Goal: Information Seeking & Learning: Learn about a topic

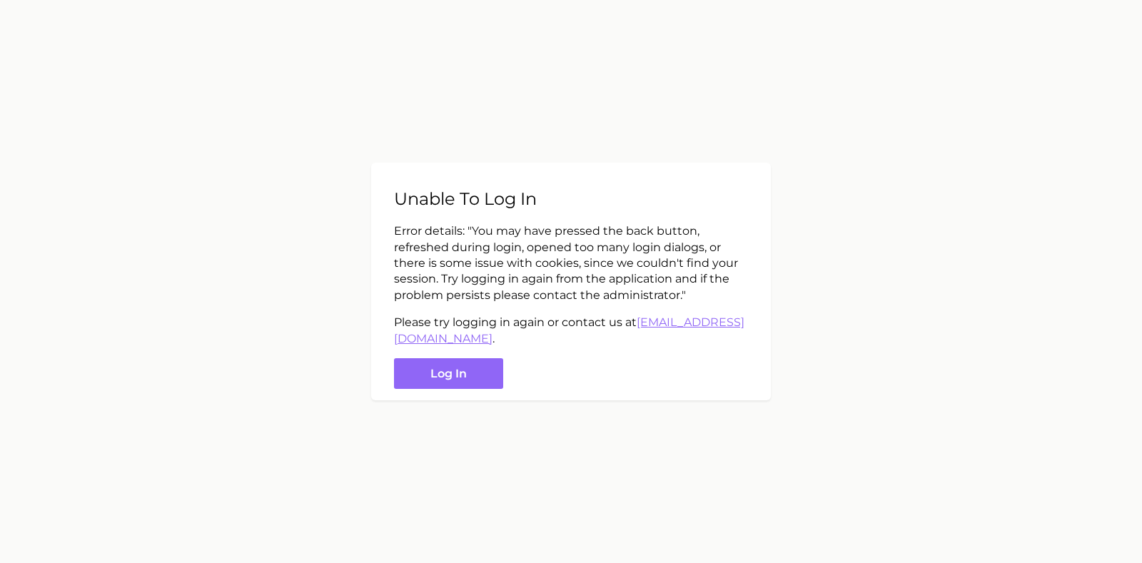
click at [453, 377] on button "Log in" at bounding box center [448, 373] width 109 height 31
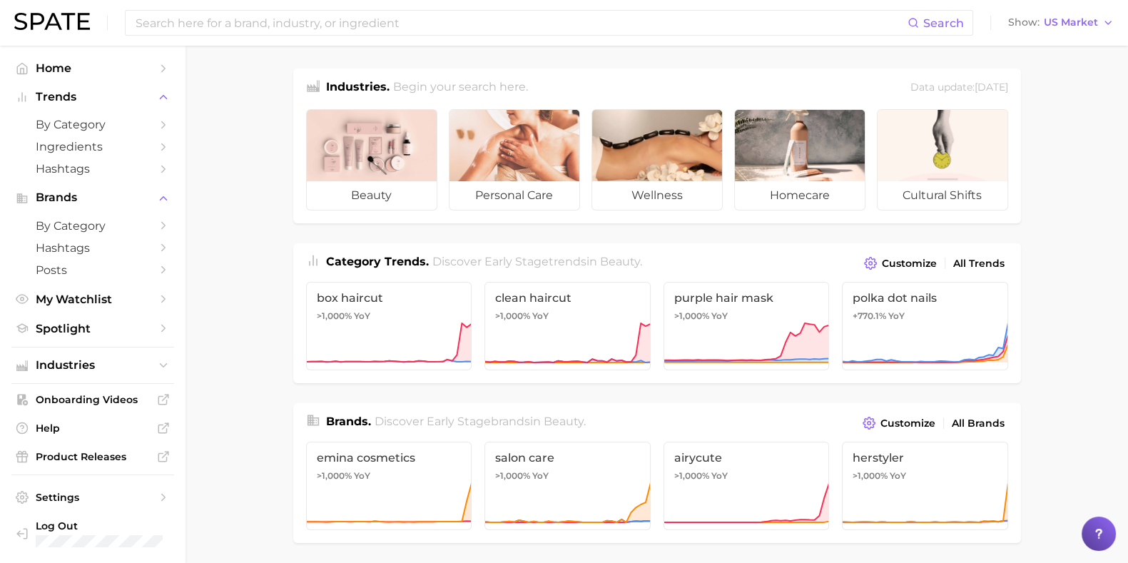
click at [207, 27] on input at bounding box center [521, 23] width 774 height 24
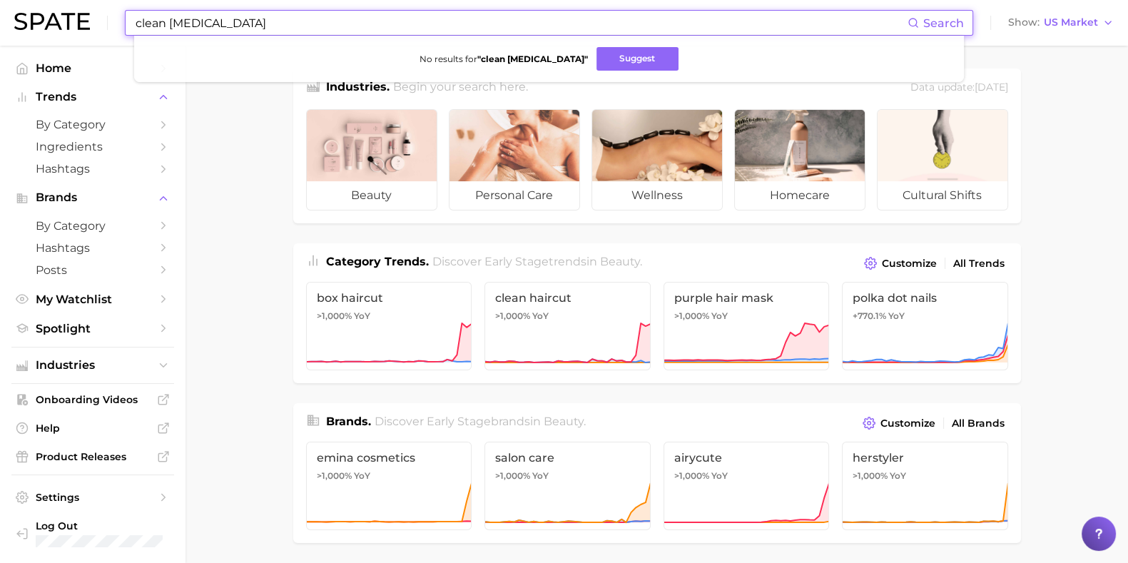
click at [228, 20] on input "clean [MEDICAL_DATA]" at bounding box center [521, 23] width 774 height 24
drag, startPoint x: 228, startPoint y: 21, endPoint x: 89, endPoint y: 23, distance: 139.2
click at [89, 23] on div "clean [MEDICAL_DATA] Search No results for " clean [MEDICAL_DATA] " Suggest Sho…" at bounding box center [564, 23] width 1100 height 46
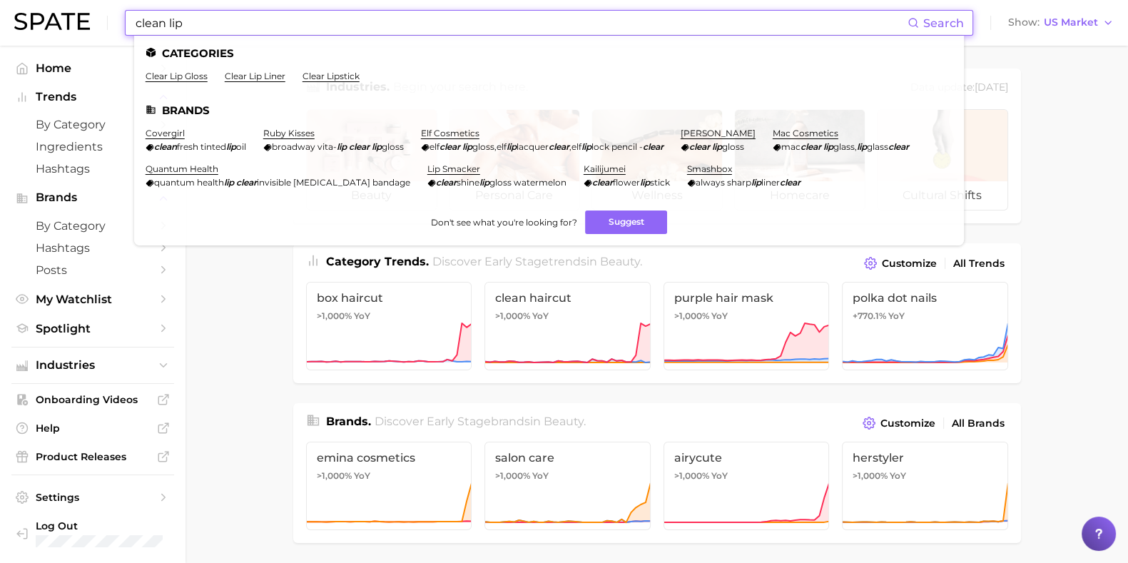
drag, startPoint x: 213, startPoint y: 26, endPoint x: 113, endPoint y: 27, distance: 99.2
click at [113, 27] on div "clean lip Search Categories clear lip gloss clear lip liner clear lipstick Bran…" at bounding box center [564, 23] width 1100 height 46
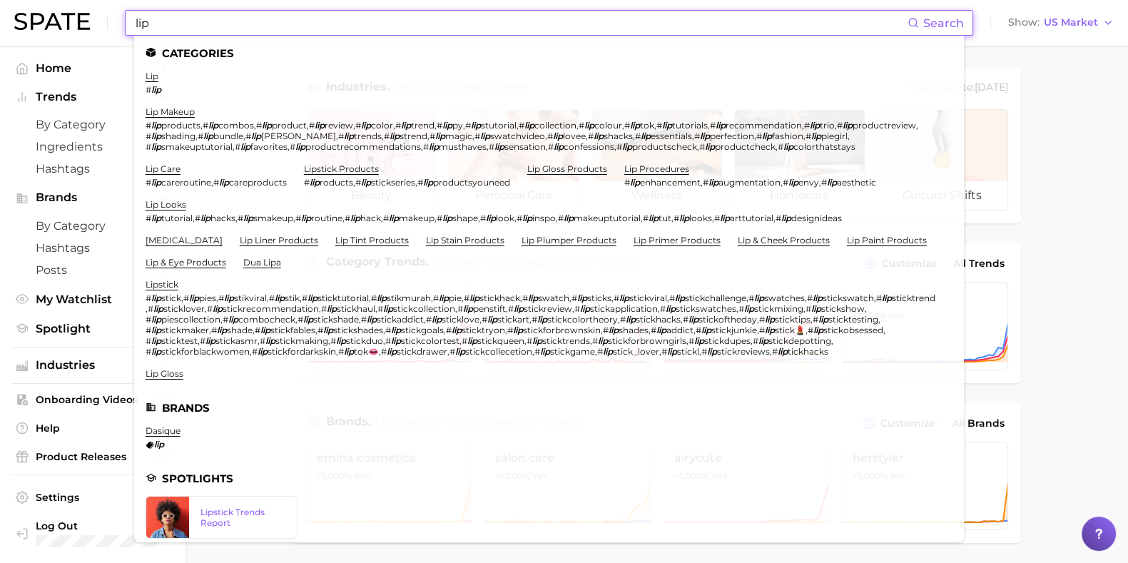
type input "lip"
click at [171, 174] on link "lip care" at bounding box center [163, 168] width 35 height 11
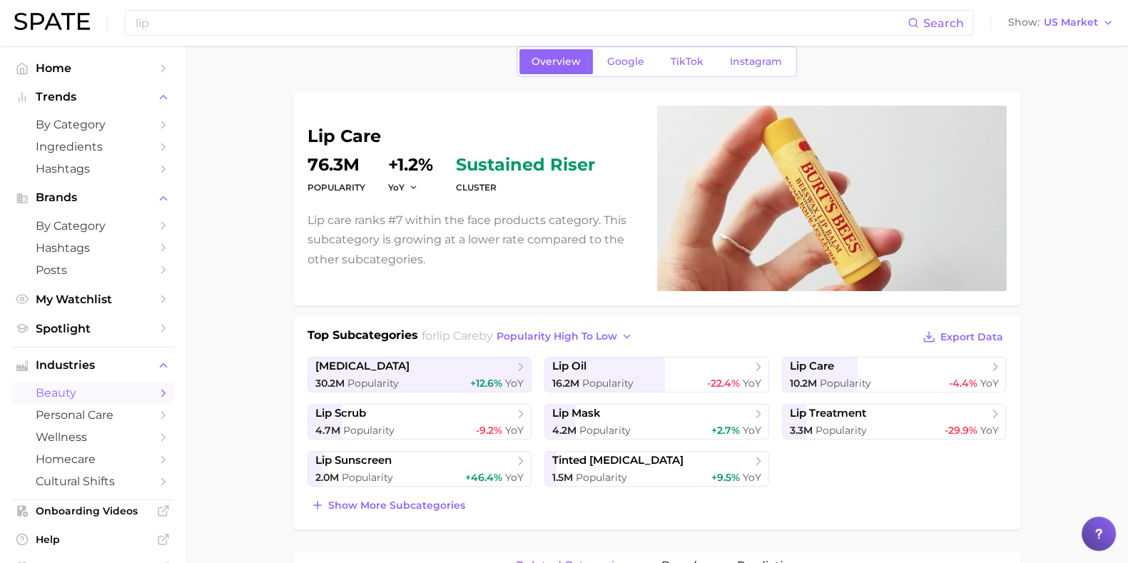
scroll to position [88, 0]
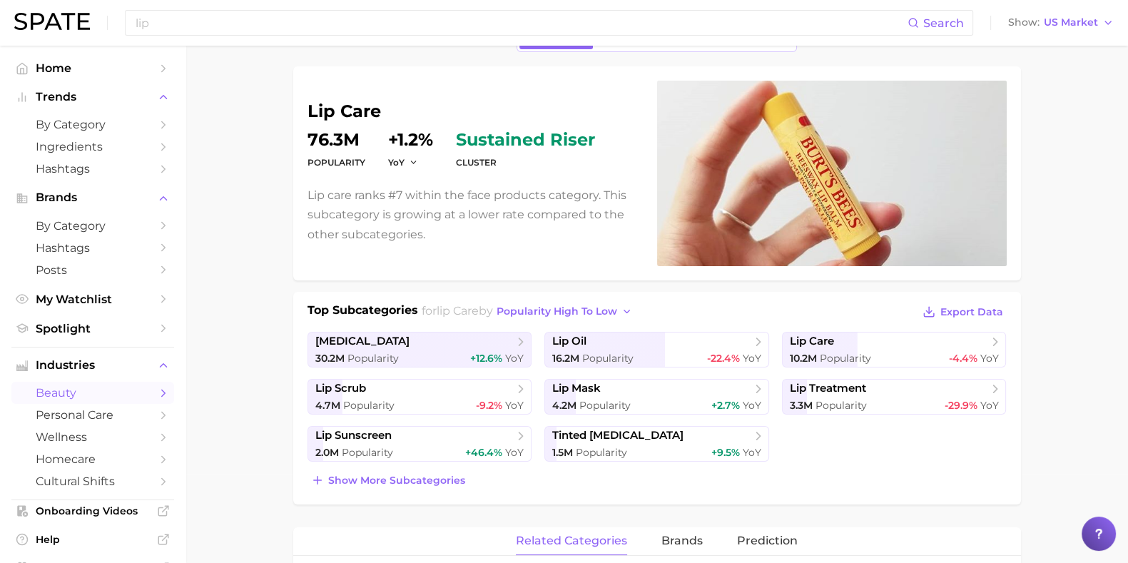
click at [366, 345] on span "[MEDICAL_DATA]" at bounding box center [414, 342] width 198 height 14
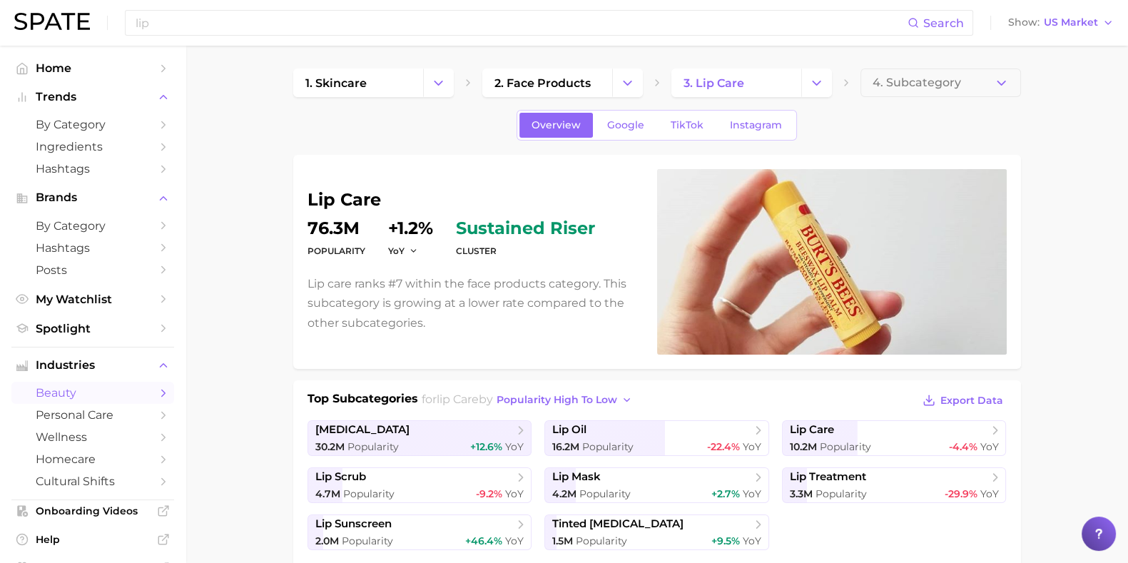
click at [624, 124] on span "Google" at bounding box center [625, 125] width 37 height 12
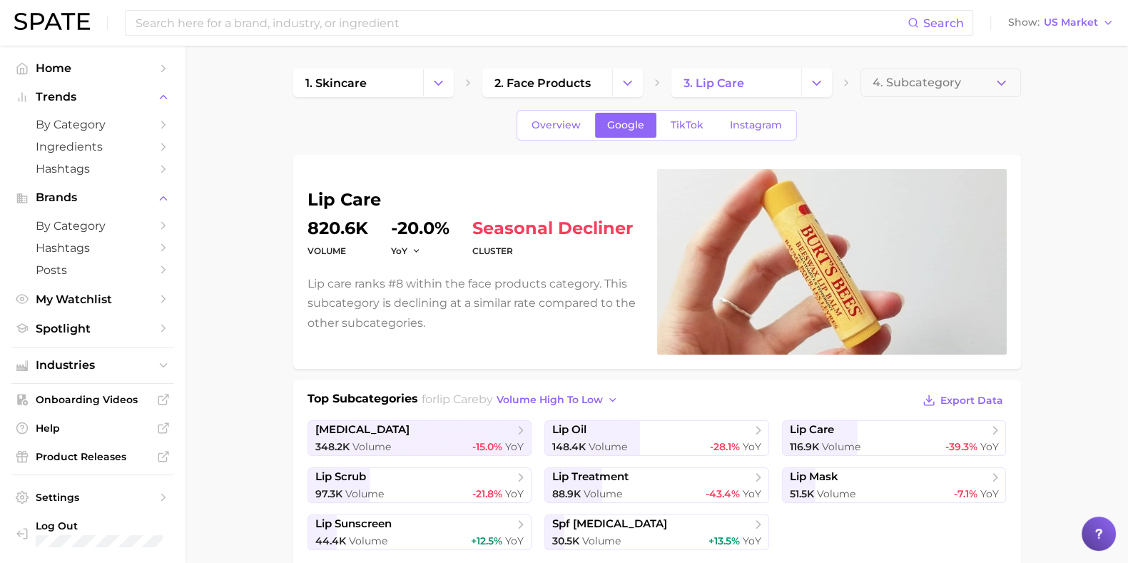
click at [567, 131] on link "Overview" at bounding box center [557, 125] width 74 height 25
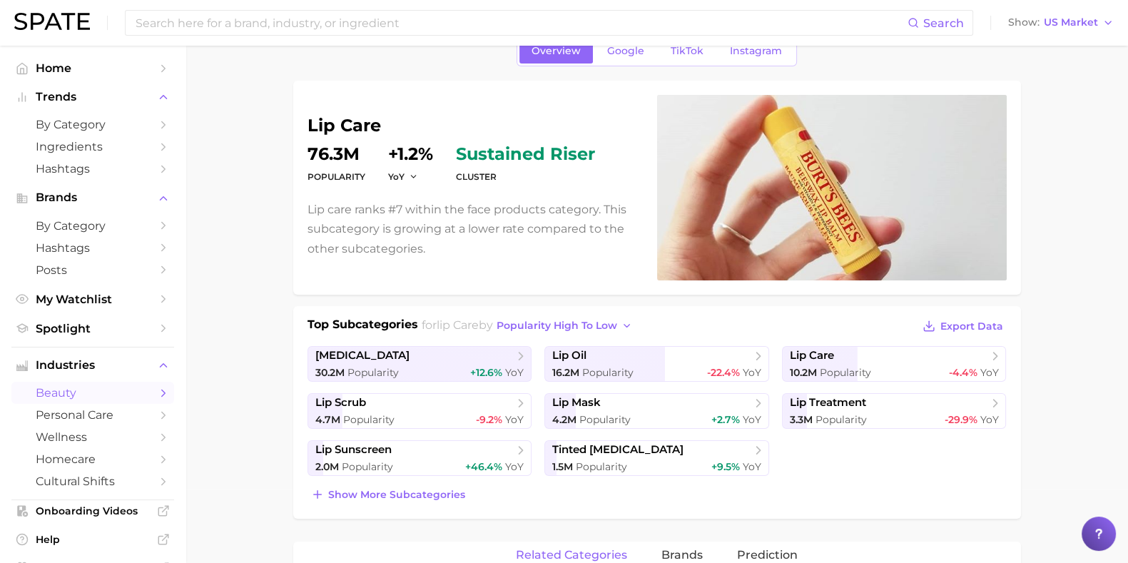
scroll to position [178, 0]
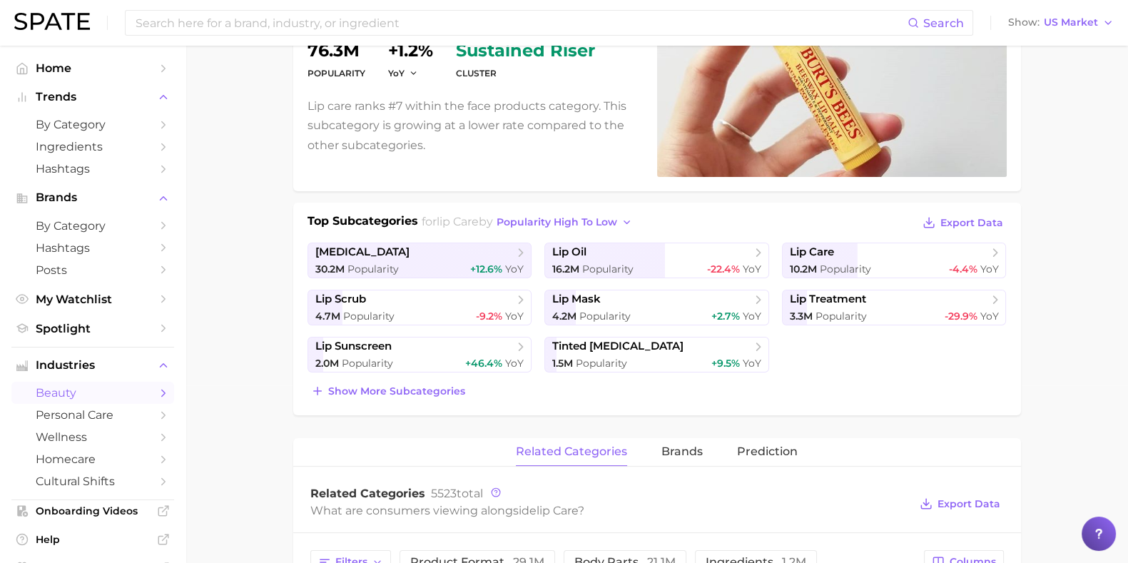
click at [375, 255] on span "[MEDICAL_DATA]" at bounding box center [414, 252] width 198 height 14
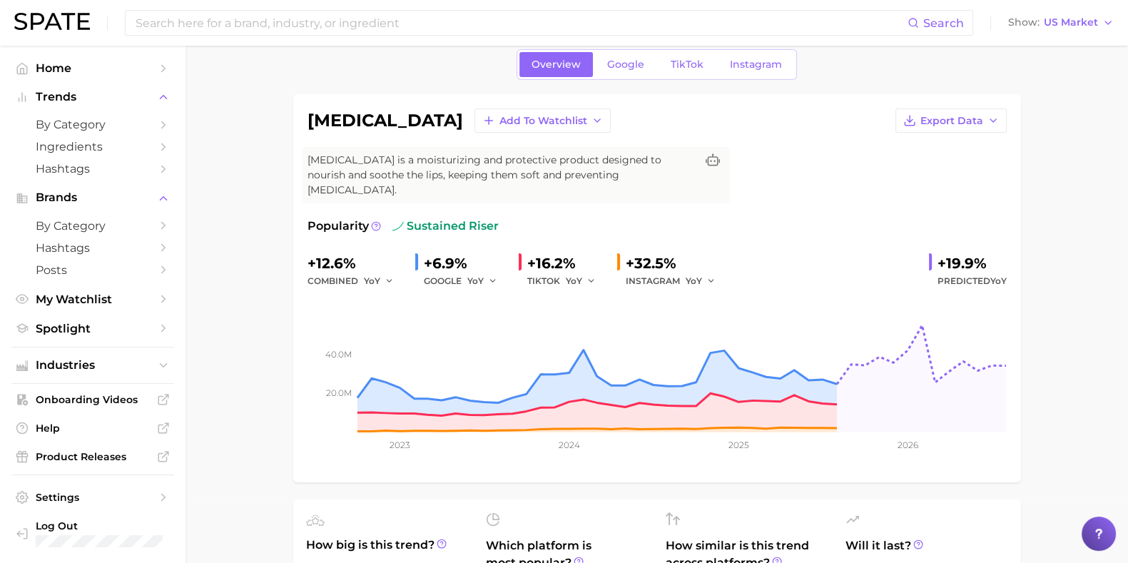
scroll to position [88, 0]
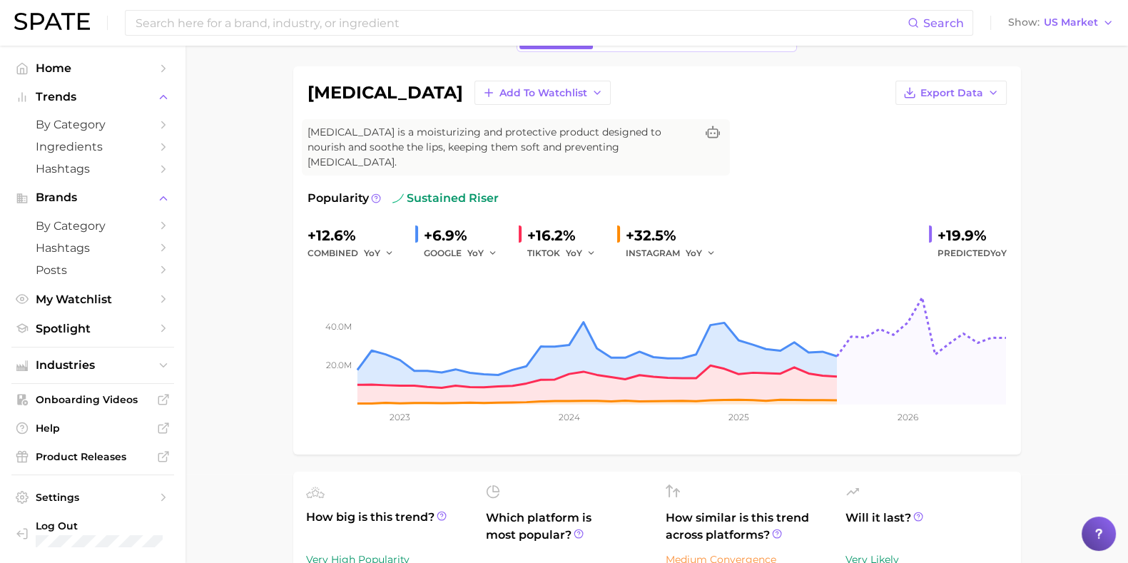
drag, startPoint x: 1066, startPoint y: 95, endPoint x: 1051, endPoint y: 8, distance: 88.3
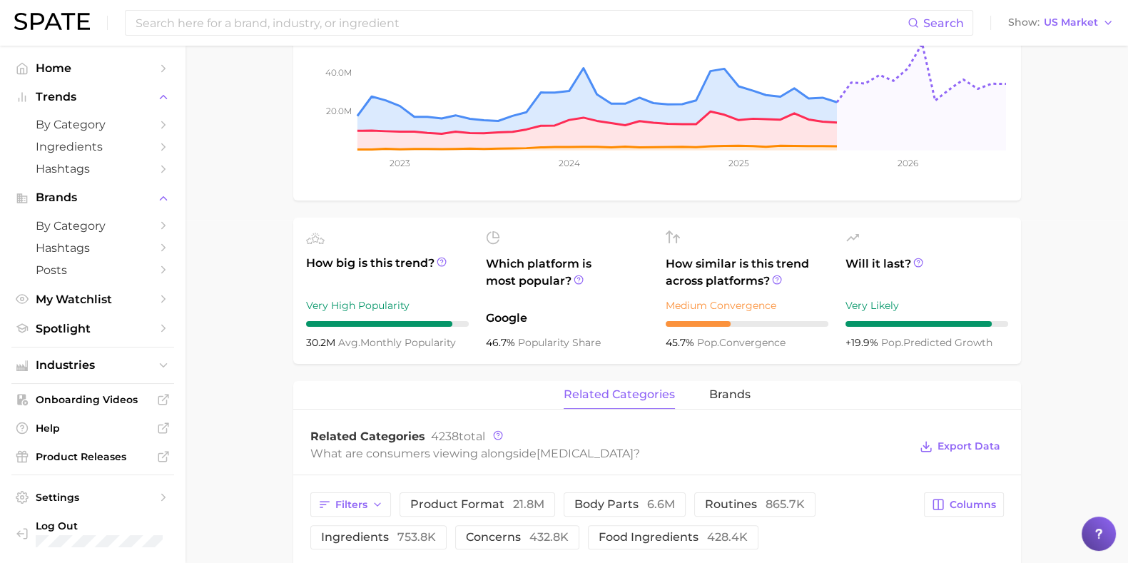
scroll to position [178, 0]
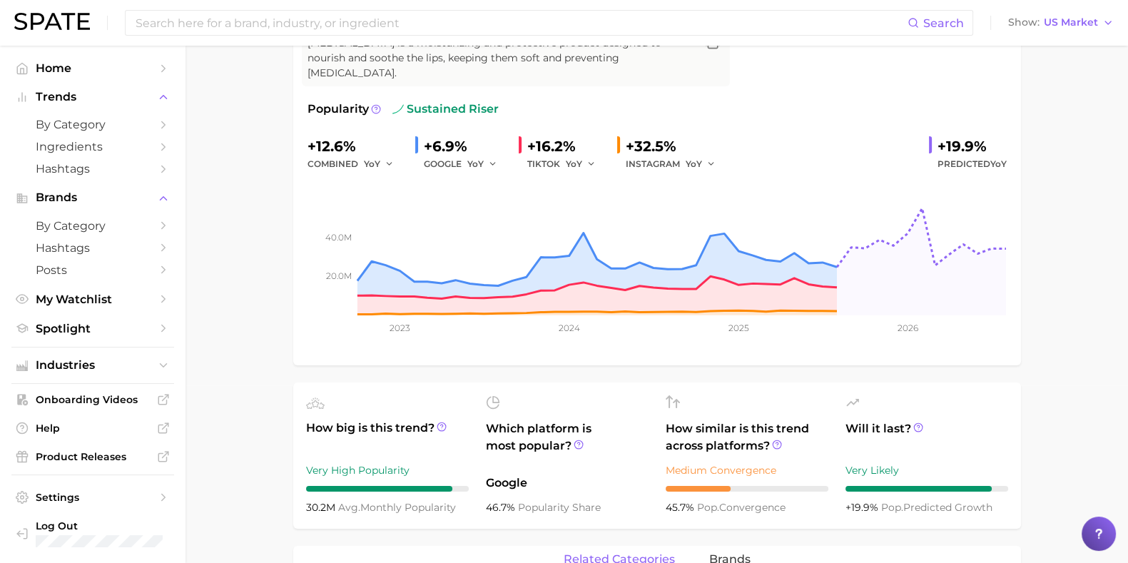
click at [275, 24] on input at bounding box center [521, 23] width 774 height 24
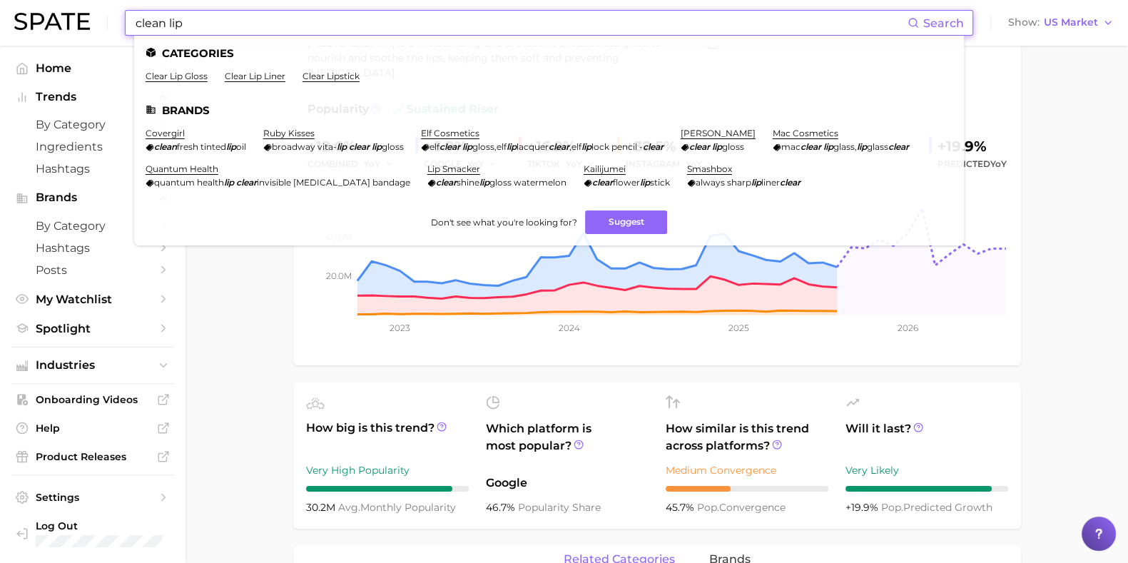
type input "clean lip"
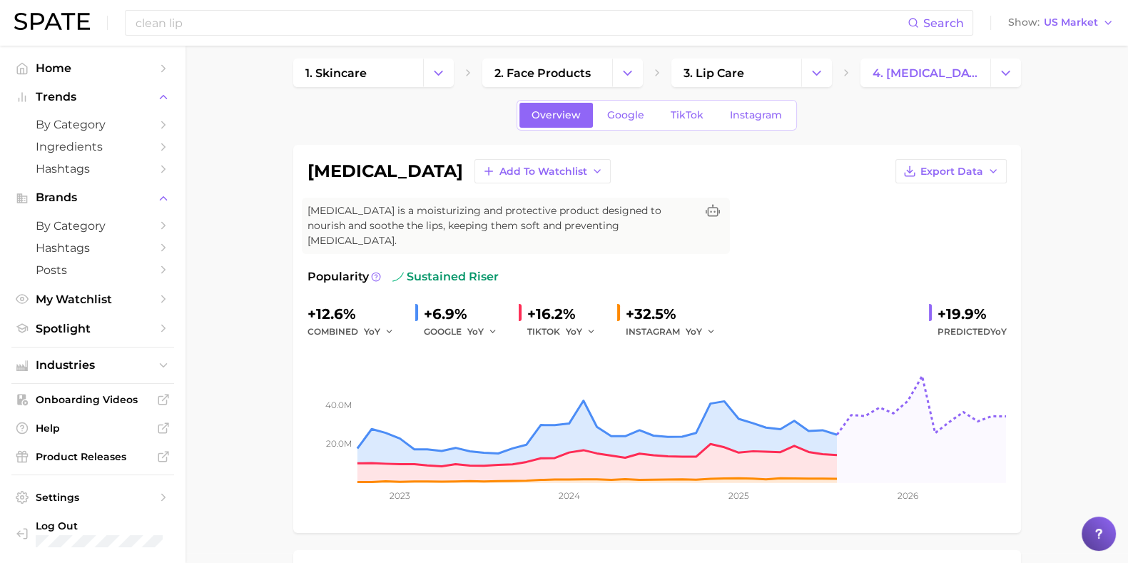
scroll to position [0, 0]
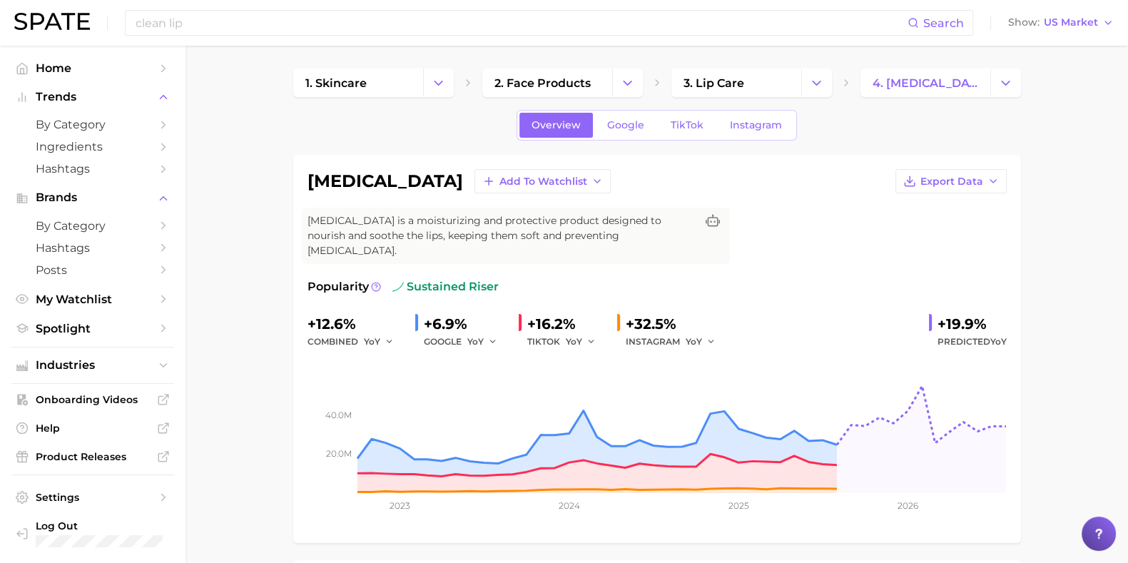
click at [679, 123] on span "TikTok" at bounding box center [687, 125] width 33 height 12
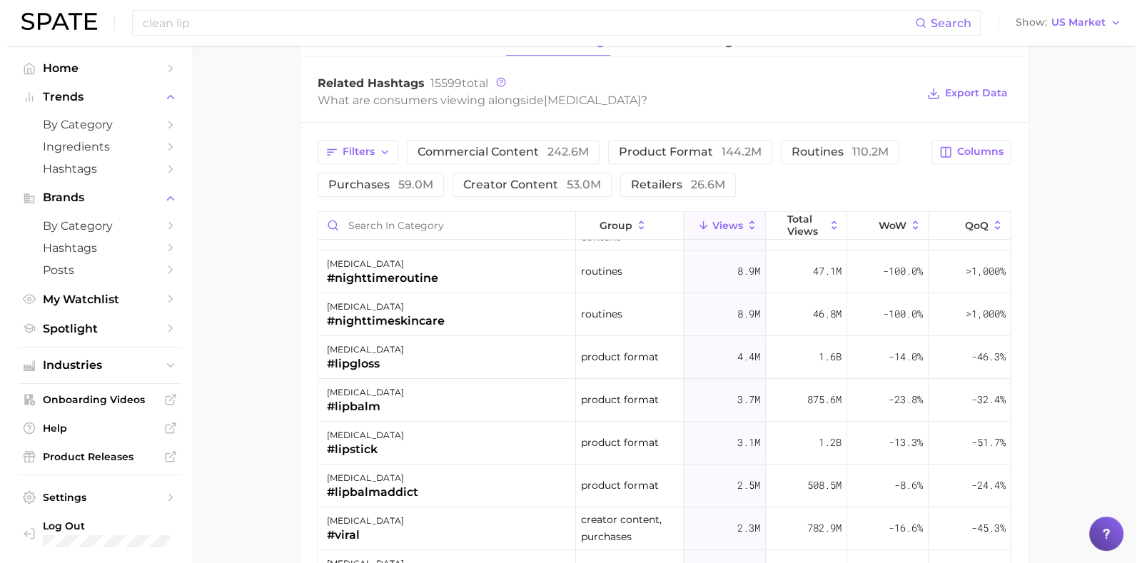
scroll to position [88, 0]
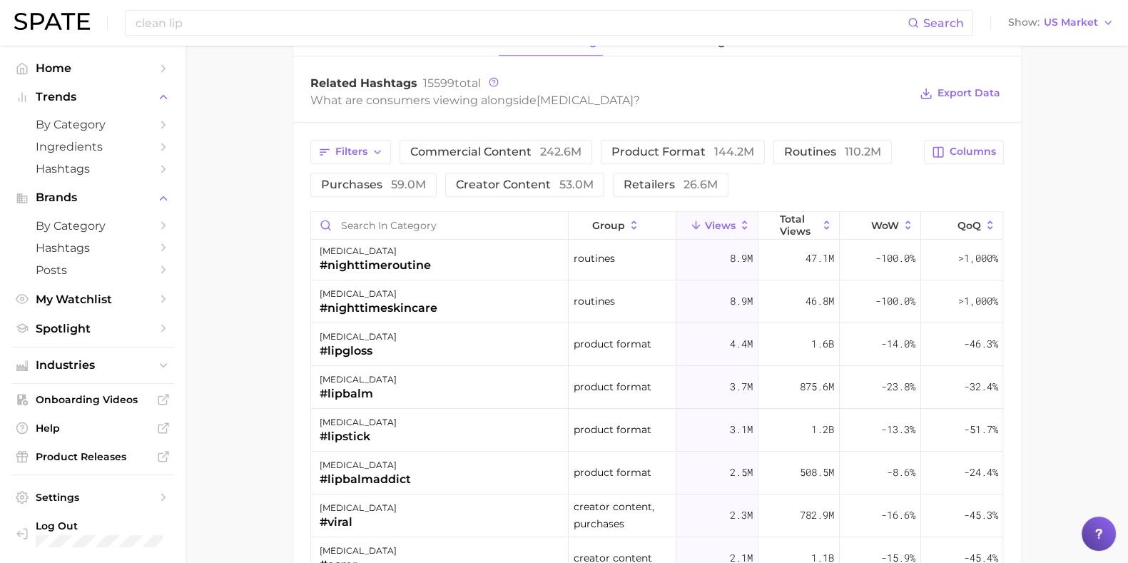
click at [349, 414] on div "[MEDICAL_DATA]" at bounding box center [358, 422] width 77 height 17
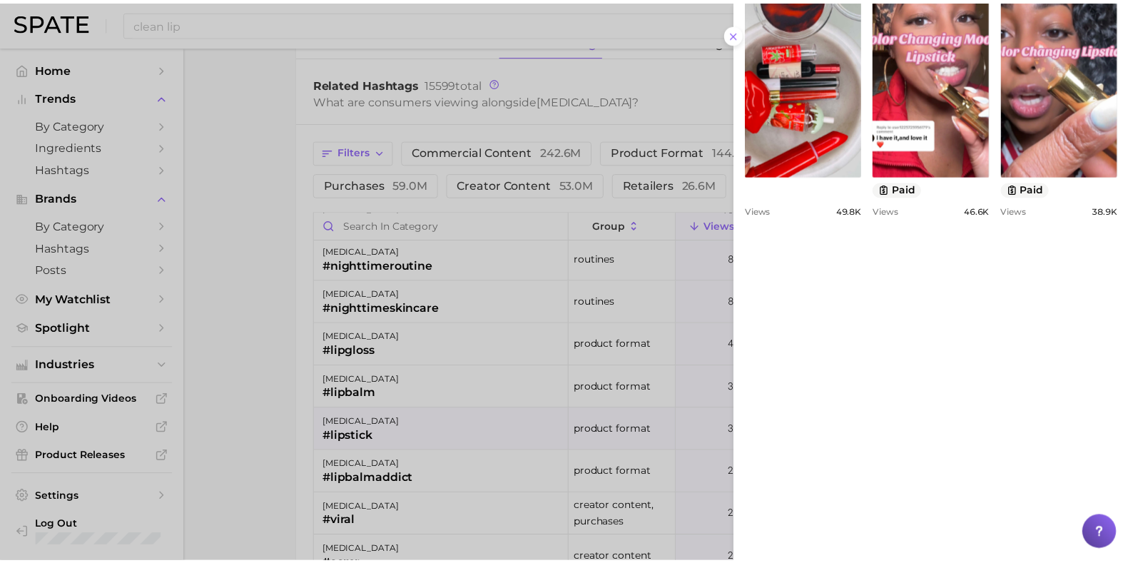
scroll to position [356, 0]
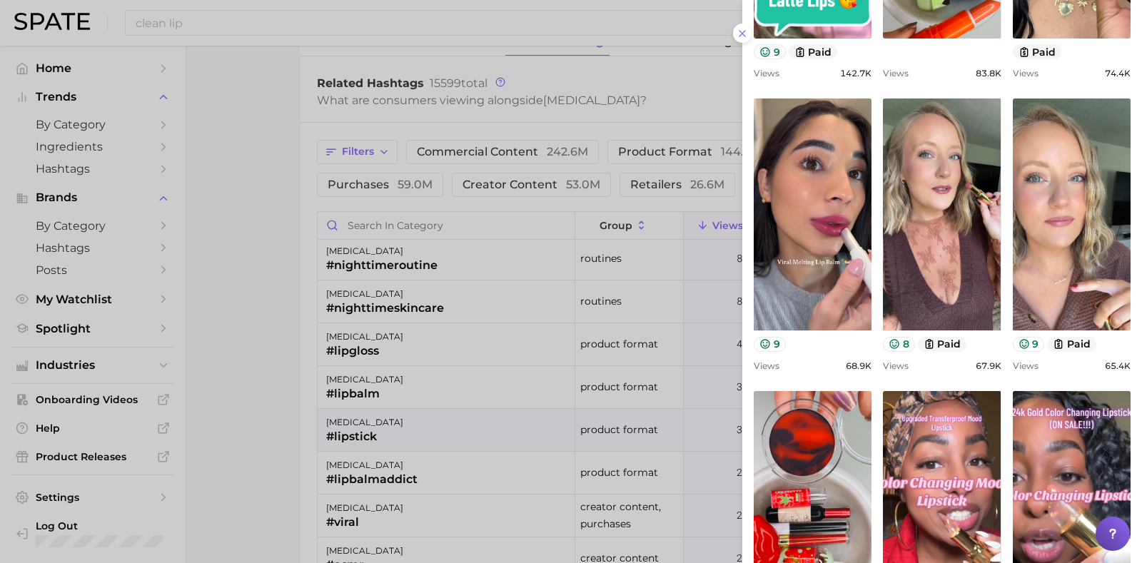
click at [226, 138] on div at bounding box center [571, 281] width 1142 height 563
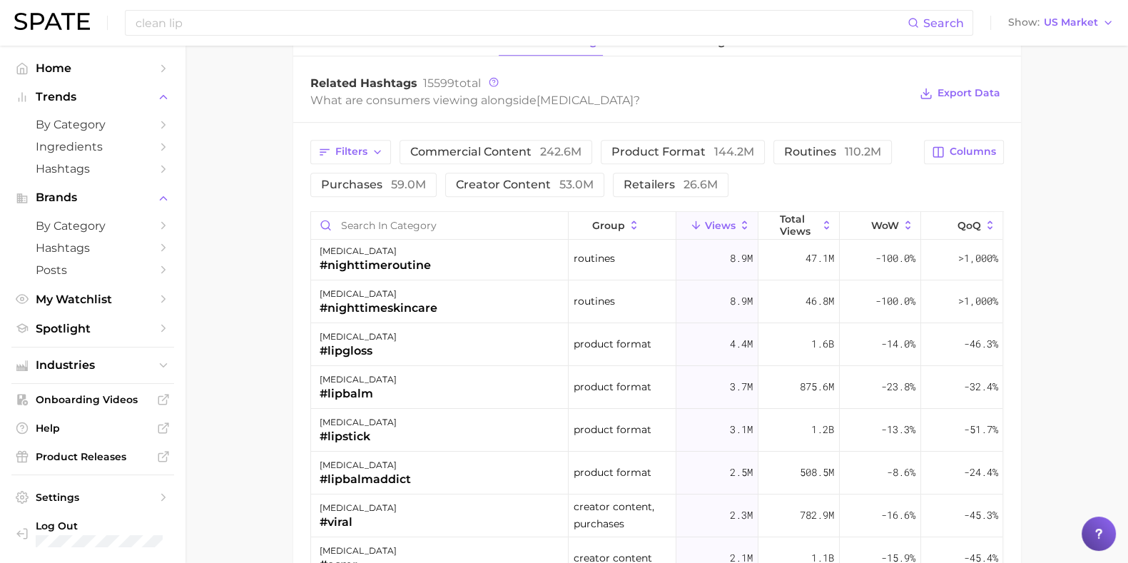
click at [153, 338] on link "Spotlight" at bounding box center [92, 329] width 163 height 22
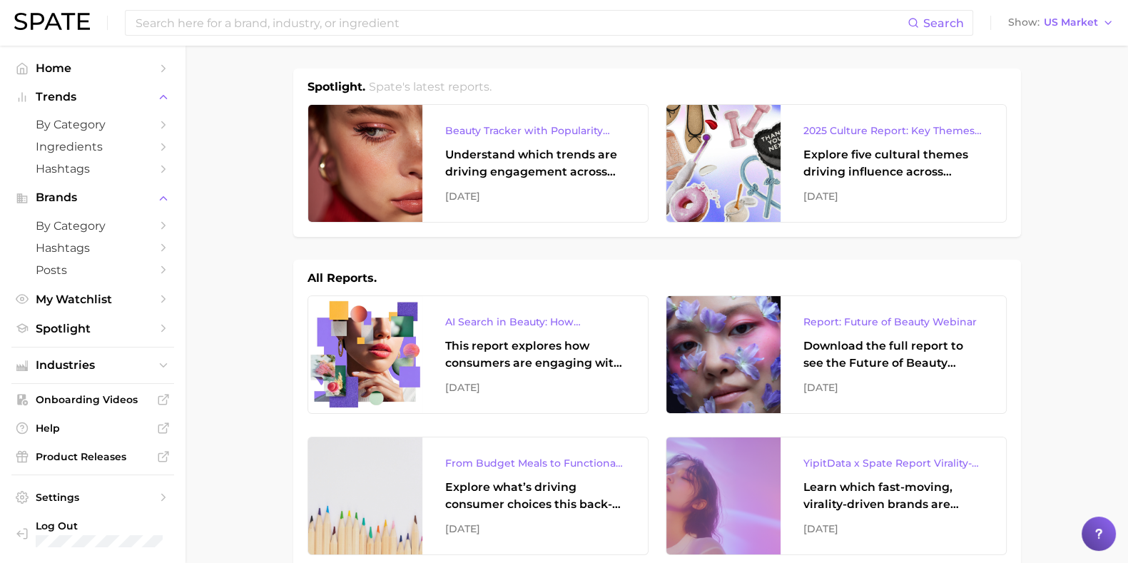
click at [244, 26] on input at bounding box center [521, 23] width 774 height 24
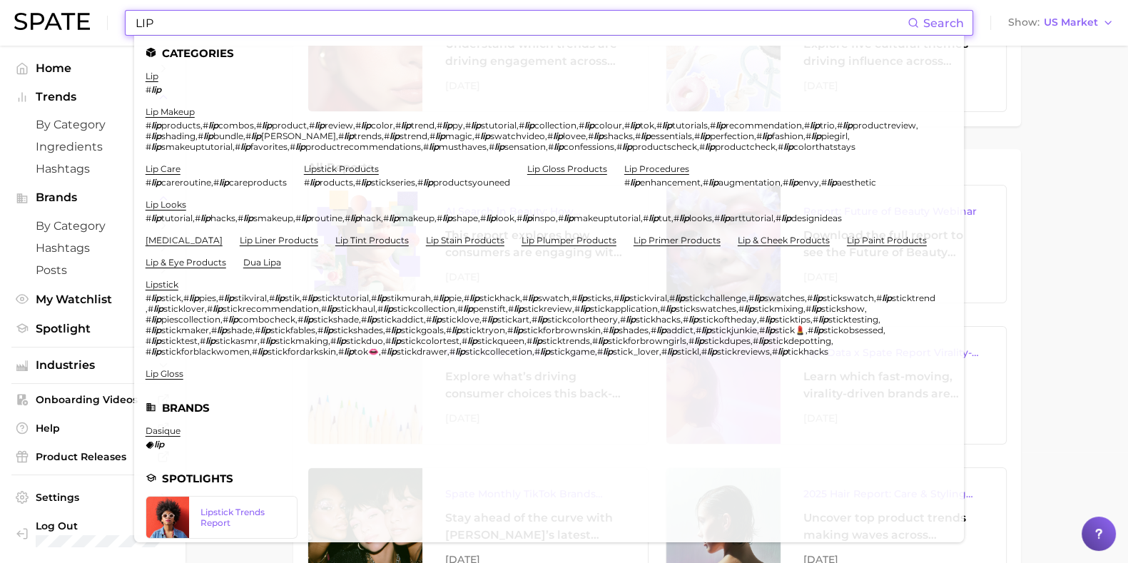
scroll to position [88, 0]
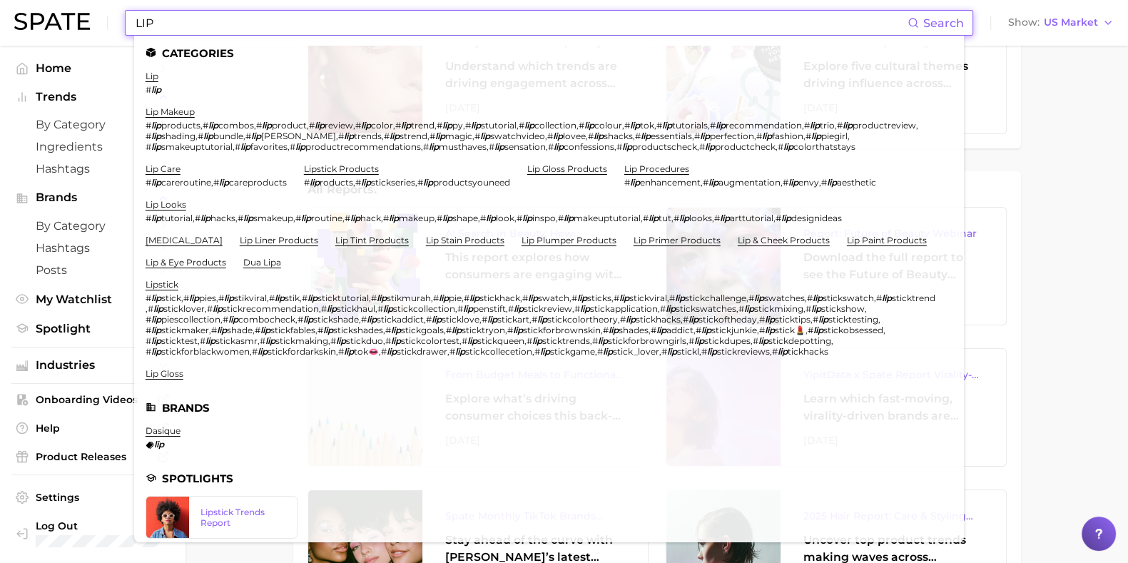
type input "LIP"
click at [153, 170] on link "lip care" at bounding box center [163, 168] width 35 height 11
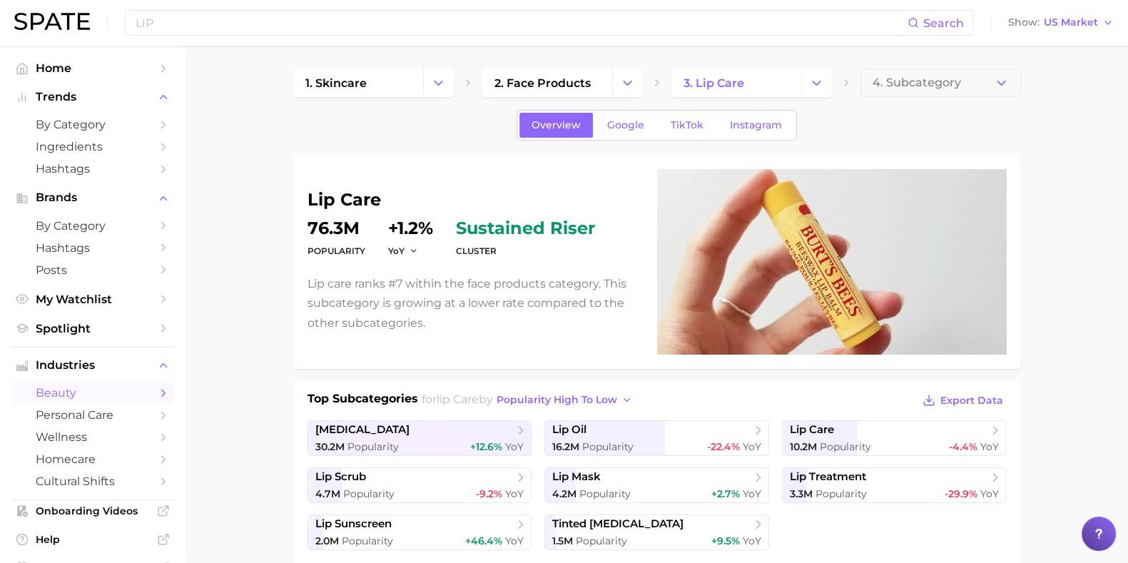
scroll to position [88, 0]
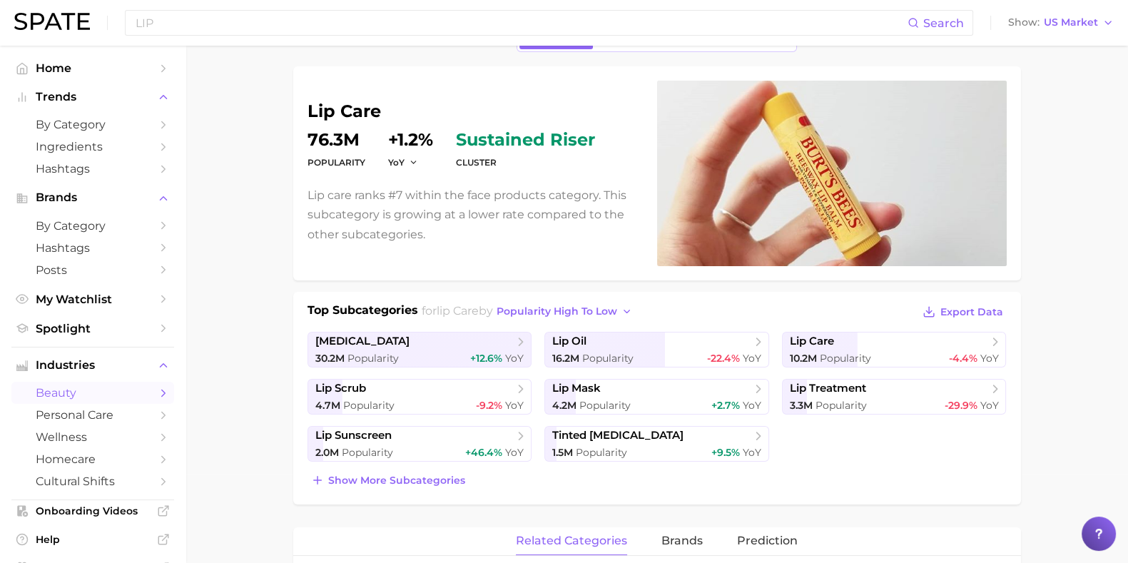
click at [864, 354] on span "Popularity" at bounding box center [845, 358] width 51 height 13
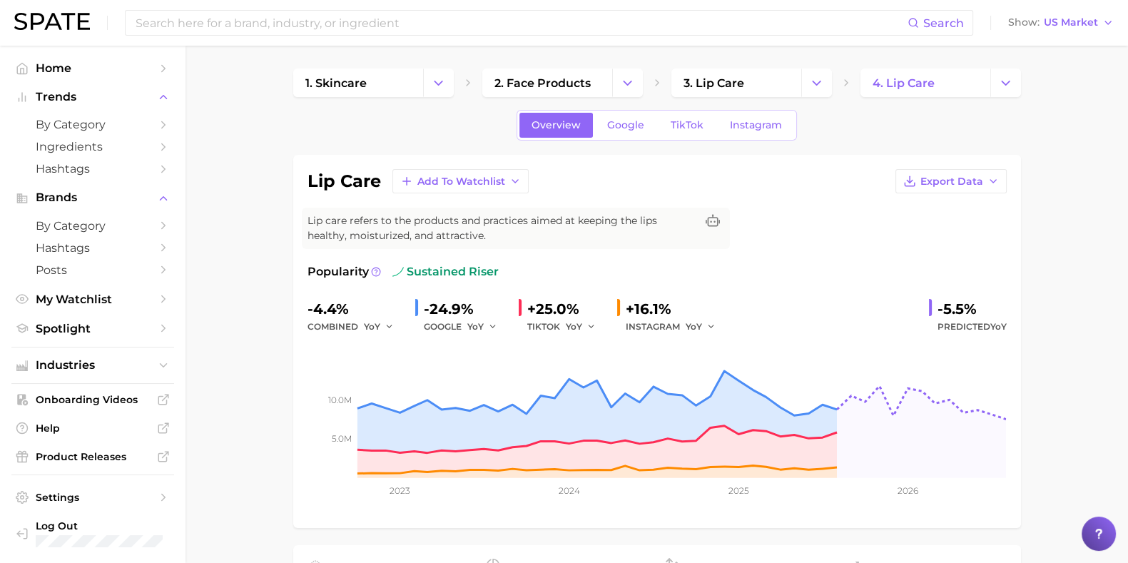
drag, startPoint x: 1081, startPoint y: 88, endPoint x: 1080, endPoint y: 76, distance: 12.2
